Goal: Task Accomplishment & Management: Manage account settings

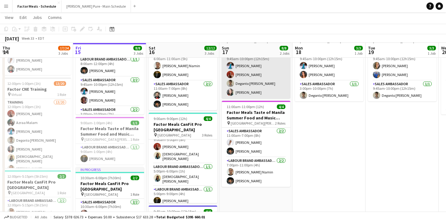
scroll to position [47, 0]
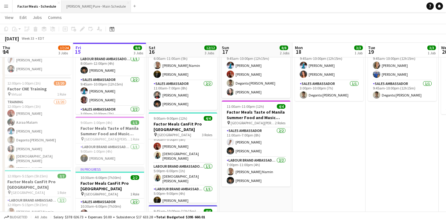
click at [91, 8] on button "[PERSON_NAME] Pure - Main Schedule Close" at bounding box center [95, 6] width 69 height 12
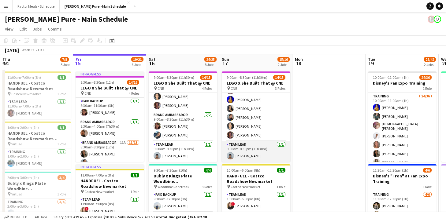
click at [231, 156] on app-user-avatar at bounding box center [230, 155] width 7 height 7
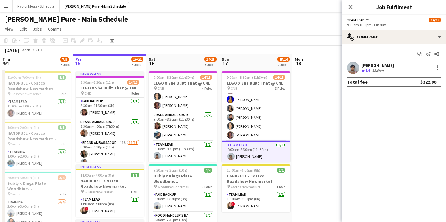
click at [358, 68] on app-user-avatar at bounding box center [353, 68] width 12 height 12
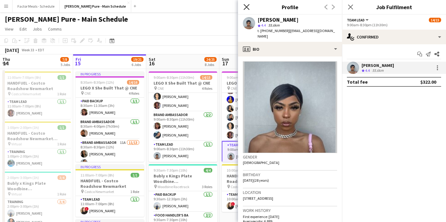
click at [249, 6] on icon "Close pop-in" at bounding box center [246, 7] width 6 height 6
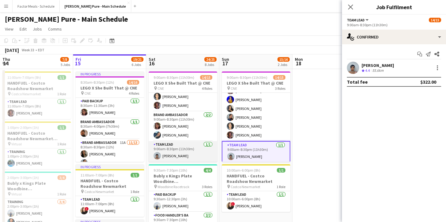
click at [158, 156] on app-user-avatar at bounding box center [157, 155] width 7 height 7
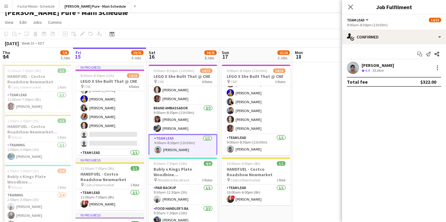
scroll to position [125, 0]
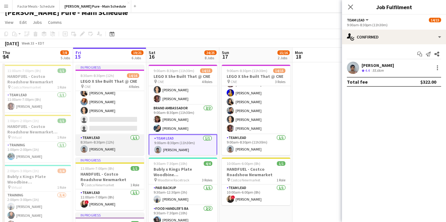
click at [85, 149] on app-user-avatar at bounding box center [83, 149] width 7 height 7
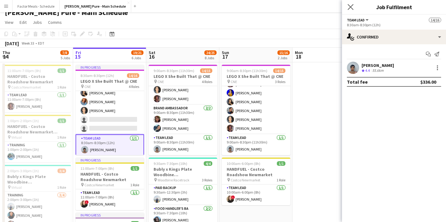
click at [352, 10] on app-icon "Close pop-in" at bounding box center [350, 7] width 9 height 9
